Goal: Task Accomplishment & Management: Manage account settings

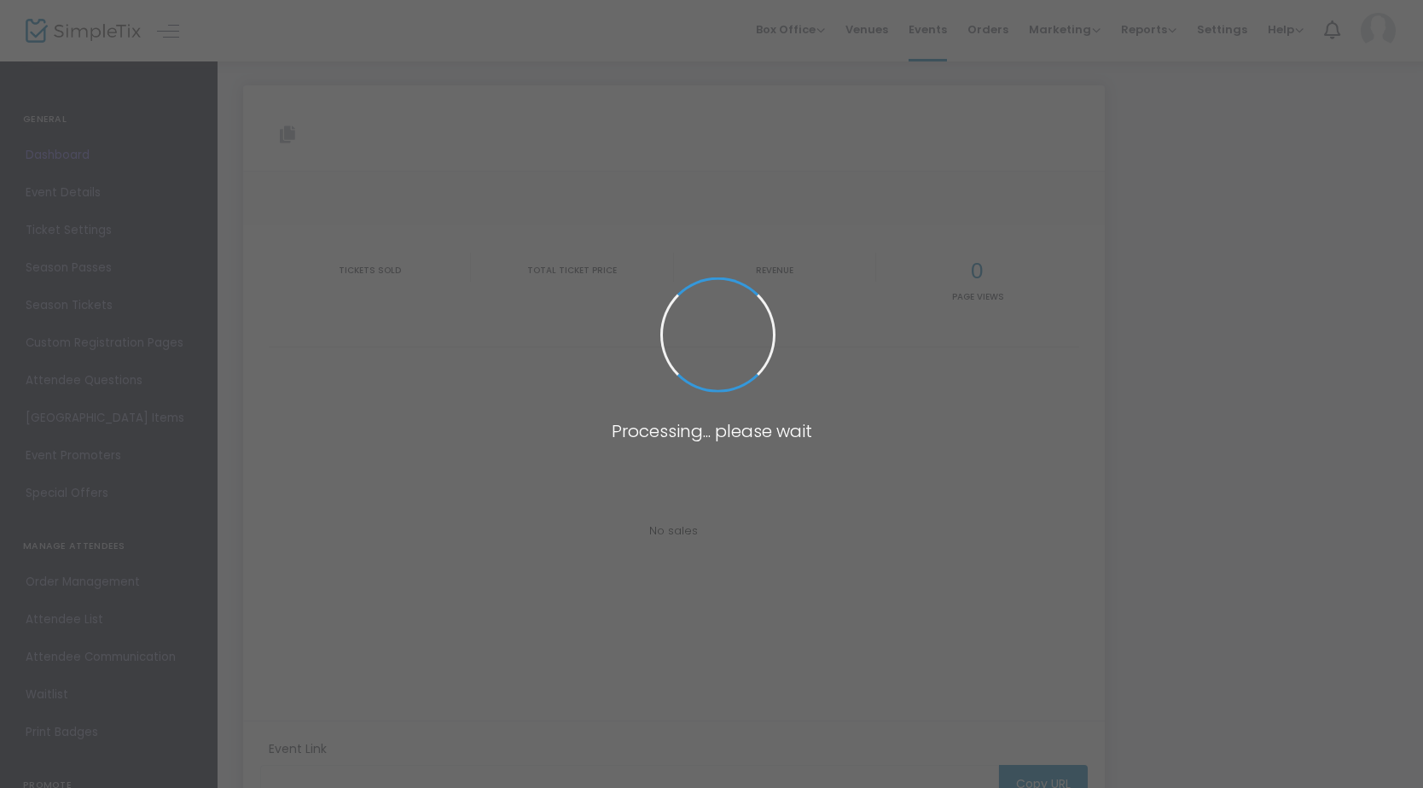
type input "https://www.simpletix.com/e/the-yacht-rock-ettes-woodsong-2025-summer-tickets-2…"
type input "The Yacht Rock-ettes - Woodsong 2025 Summer Concert Series @ Klehm Arboretum & …"
type textarea "About the artist(s): The Yacht Rock-ettes - The world's first and only female l…"
checkbox input "true"
type input "Buy Tickets"
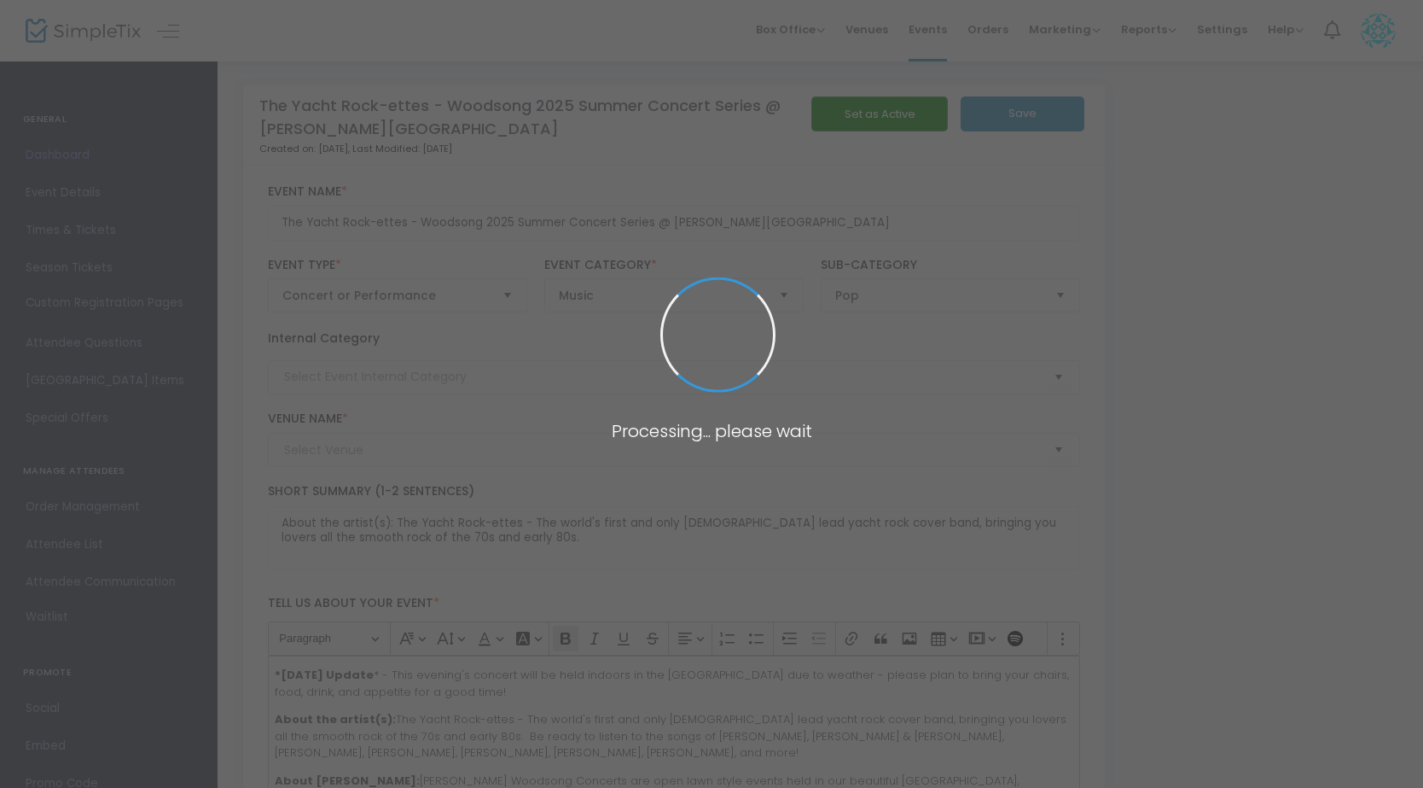
type input "Klehm Arboretum & Botanic Garden - Fountain Garden (Klehm Arboretum & Botanic G…"
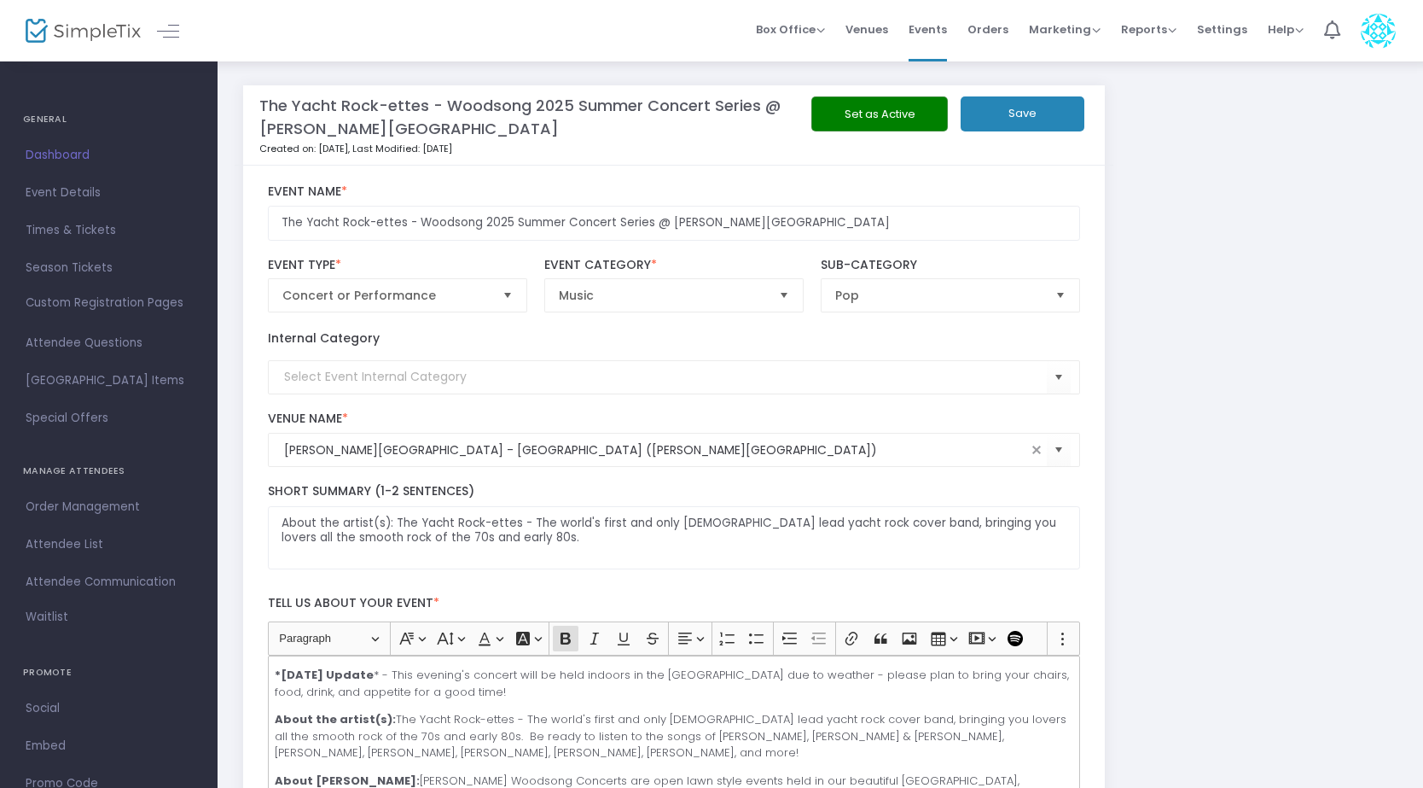
click at [54, 20] on img at bounding box center [83, 31] width 115 height 25
